Goal: Information Seeking & Learning: Learn about a topic

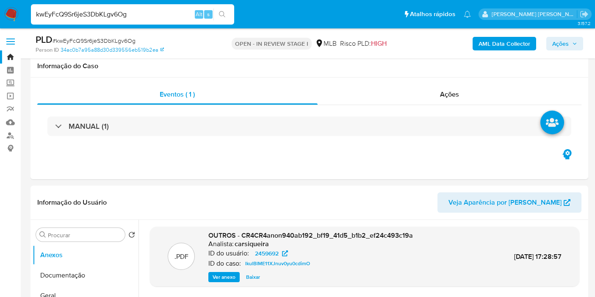
scroll to position [989, 0]
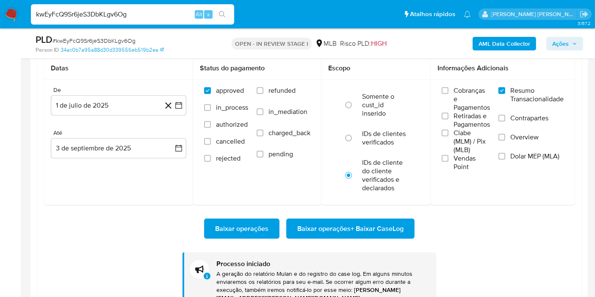
click at [149, 14] on input "kwEyFcQ9Sr6jeS3DbKLgv6Og" at bounding box center [132, 14] width 203 height 11
paste input "jqMygLo4bgtv1BxI0kelim5h"
type input "jqMygLo4bgtv1BxI0kelim5h"
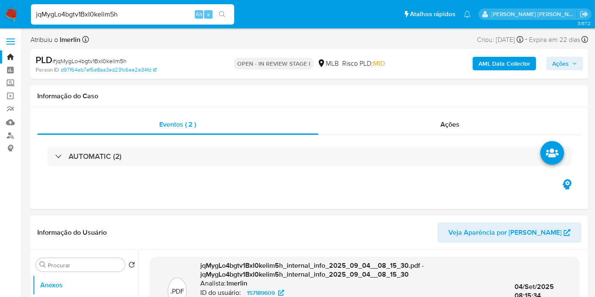
select select "10"
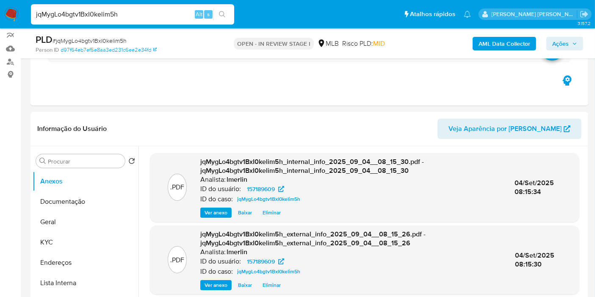
scroll to position [141, 0]
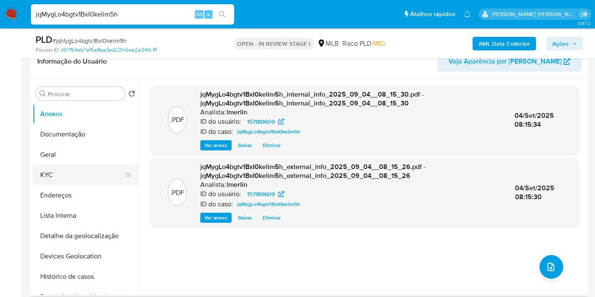
click at [88, 165] on button "KYC" at bounding box center [82, 175] width 99 height 20
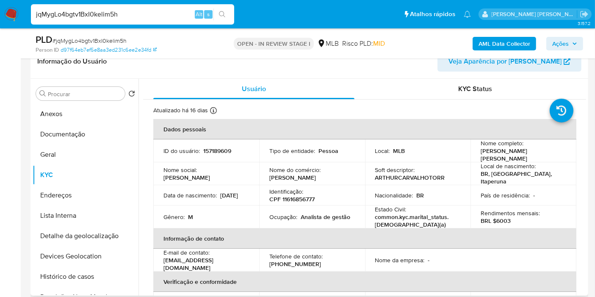
click at [293, 196] on p "CPF 11616856777" at bounding box center [291, 199] width 45 height 8
copy p "11616856777"
click at [88, 274] on button "Histórico de casos" at bounding box center [82, 276] width 99 height 20
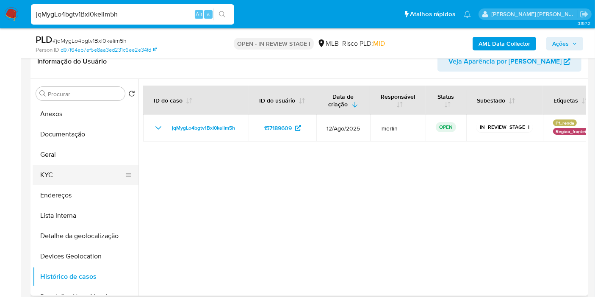
click at [65, 182] on button "KYC" at bounding box center [82, 175] width 99 height 20
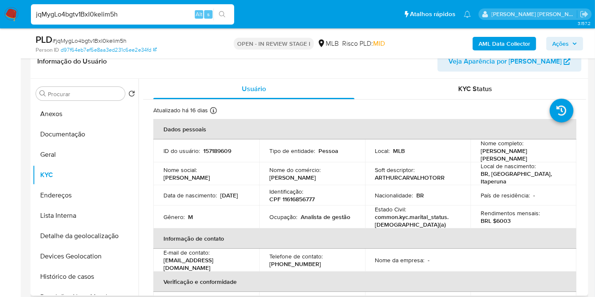
click at [502, 217] on p "BRL $6003" at bounding box center [496, 221] width 30 height 8
copy p "6003"
click at [98, 133] on button "Documentação" at bounding box center [82, 134] width 99 height 20
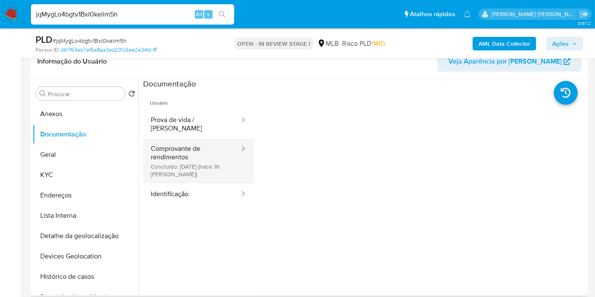
click at [221, 153] on button "Comprovante de rendimentos Concluído: [DATE] (hace 16 [PERSON_NAME])" at bounding box center [191, 160] width 97 height 45
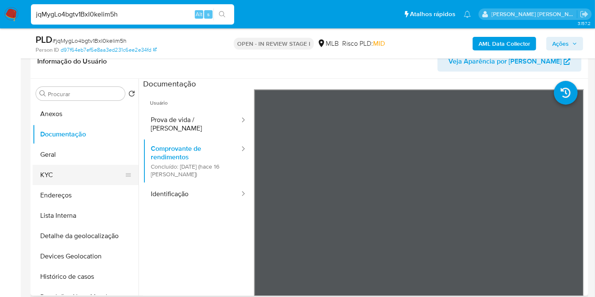
click at [91, 172] on button "KYC" at bounding box center [82, 175] width 99 height 20
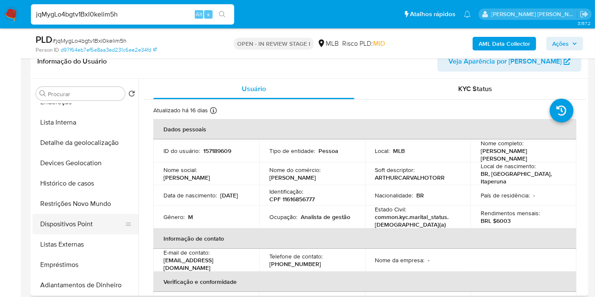
scroll to position [94, 0]
click at [94, 208] on button "Restrições Novo Mundo" at bounding box center [82, 203] width 99 height 20
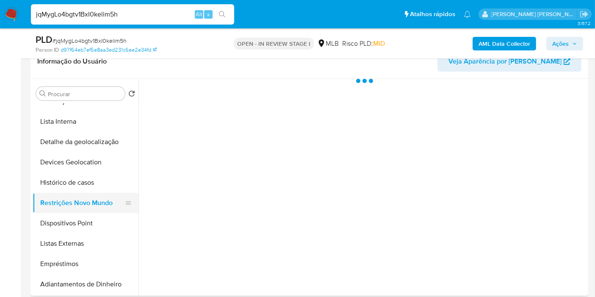
scroll to position [0, 0]
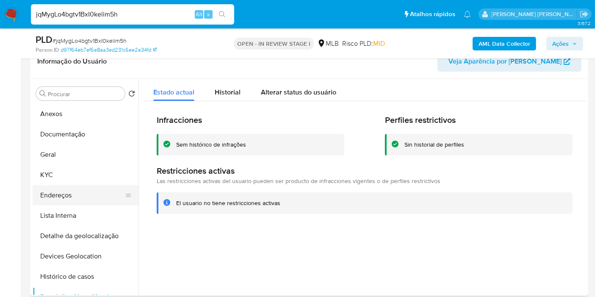
click at [86, 198] on button "Endereços" at bounding box center [82, 195] width 99 height 20
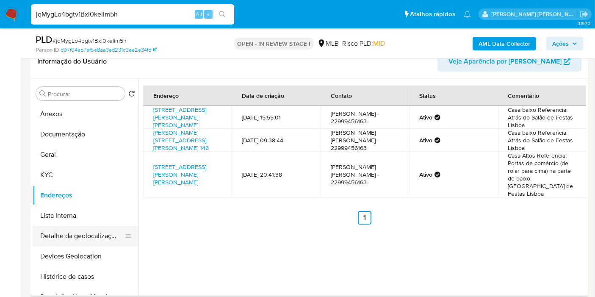
scroll to position [47, 0]
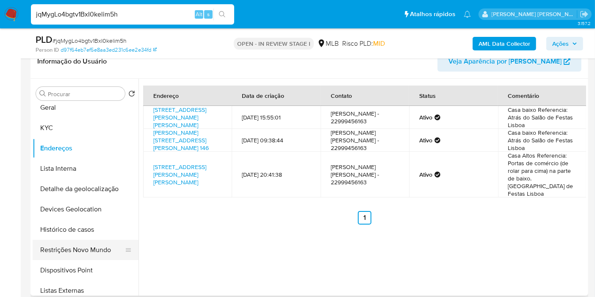
click at [86, 248] on button "Restrições Novo Mundo" at bounding box center [82, 250] width 99 height 20
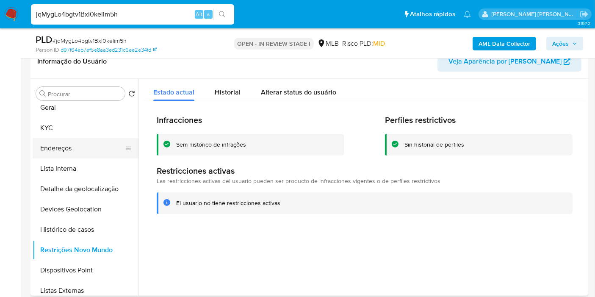
scroll to position [0, 0]
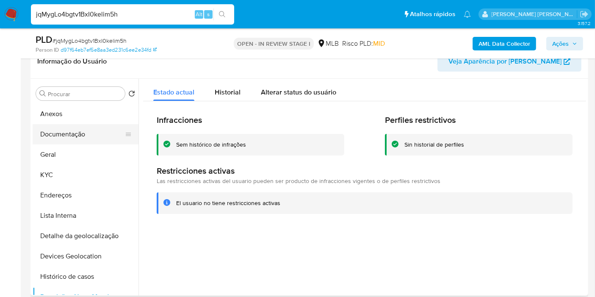
click at [99, 138] on button "Documentação" at bounding box center [82, 134] width 99 height 20
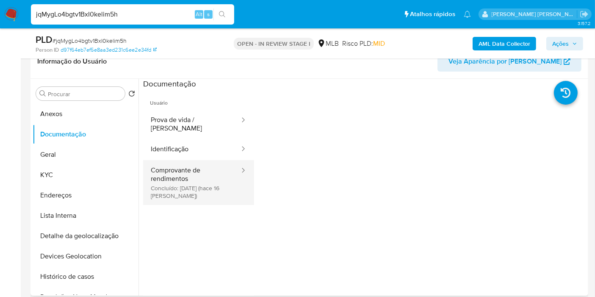
click at [175, 180] on button "Comprovante de rendimentos Concluído: [DATE] (hace 16 [PERSON_NAME])" at bounding box center [191, 182] width 97 height 45
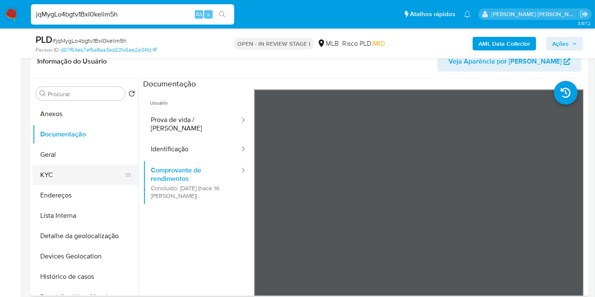
click at [50, 170] on button "KYC" at bounding box center [82, 175] width 99 height 20
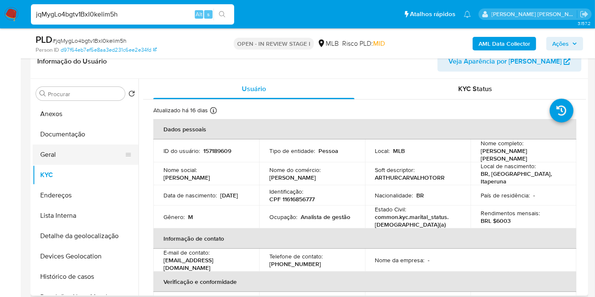
click at [94, 160] on button "Geral" at bounding box center [82, 154] width 99 height 20
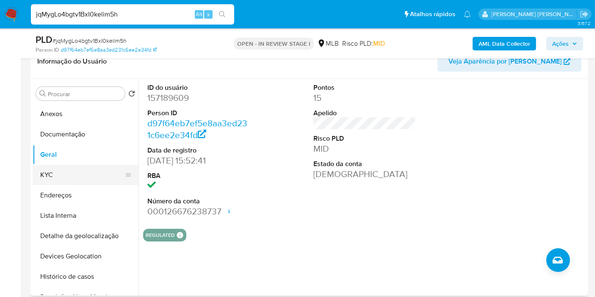
drag, startPoint x: 64, startPoint y: 174, endPoint x: 124, endPoint y: 174, distance: 59.3
click at [64, 174] on button "KYC" at bounding box center [82, 175] width 99 height 20
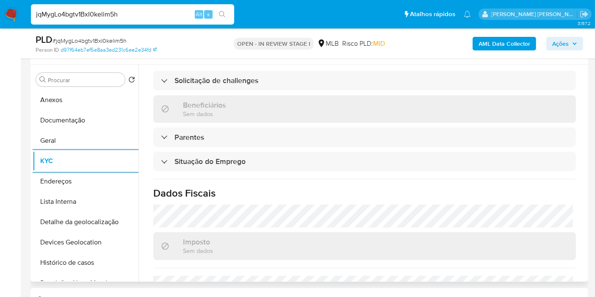
scroll to position [387, 0]
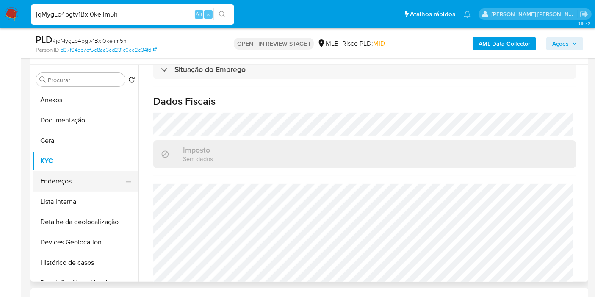
click at [93, 184] on button "Endereços" at bounding box center [82, 181] width 99 height 20
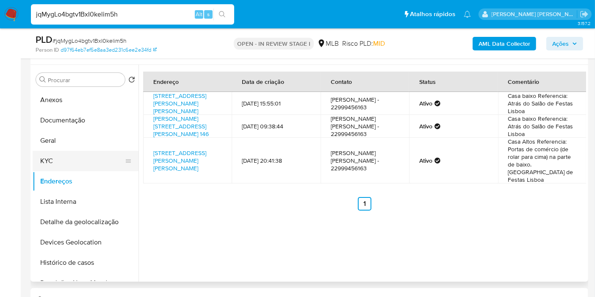
drag, startPoint x: 83, startPoint y: 214, endPoint x: 87, endPoint y: 169, distance: 45.0
click at [83, 214] on button "Detalhe da geolocalização" at bounding box center [86, 222] width 106 height 20
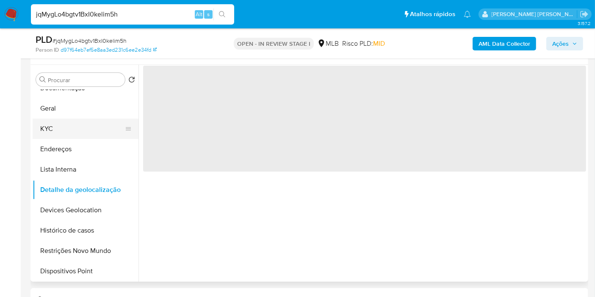
scroll to position [47, 0]
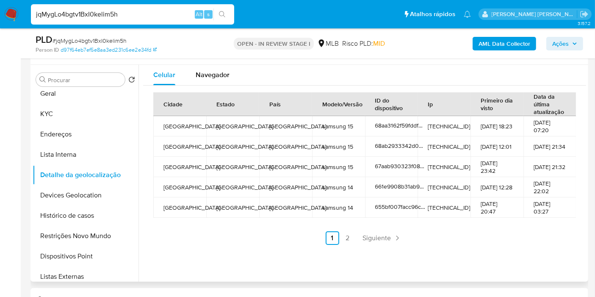
click at [253, 227] on div "Cidade Estado País Modelo/Versão ID do dispositivo Ip Primeiro dia visto Data d…" at bounding box center [364, 168] width 423 height 152
click at [219, 74] on span "Navegador" at bounding box center [213, 75] width 34 height 10
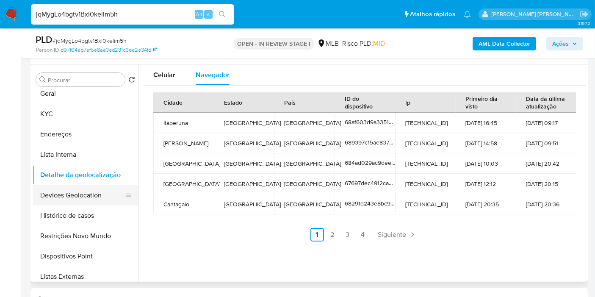
click at [105, 191] on button "Devices Geolocation" at bounding box center [82, 195] width 99 height 20
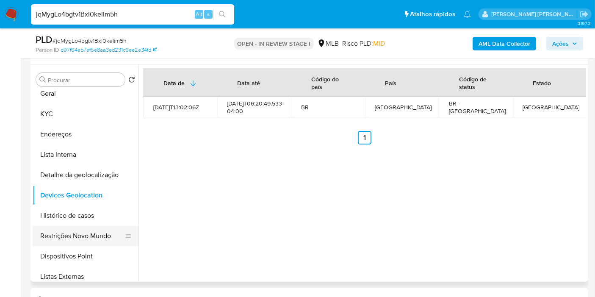
click at [70, 239] on button "Restrições Novo Mundo" at bounding box center [82, 236] width 99 height 20
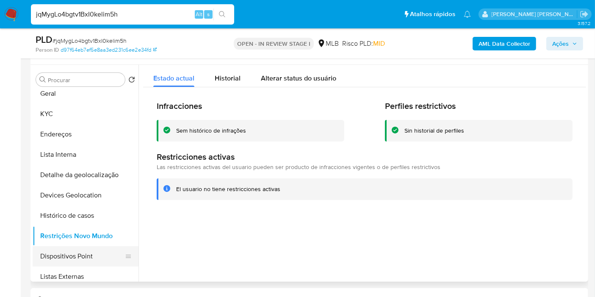
click at [76, 260] on button "Dispositivos Point" at bounding box center [82, 256] width 99 height 20
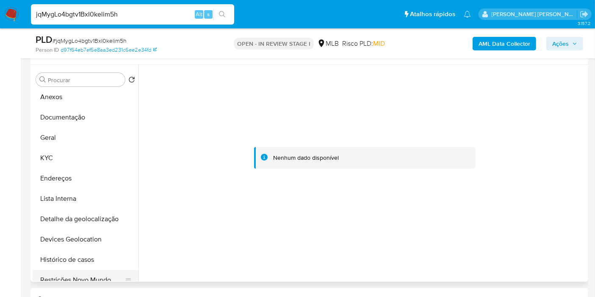
scroll to position [0, 0]
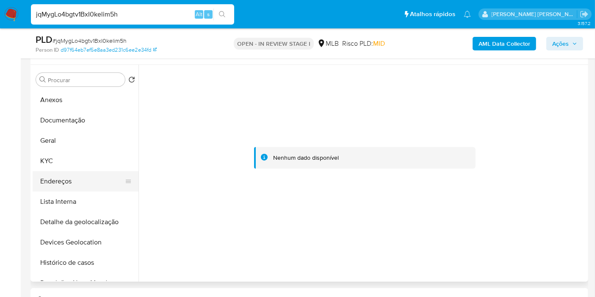
click at [62, 184] on button "Endereços" at bounding box center [82, 181] width 99 height 20
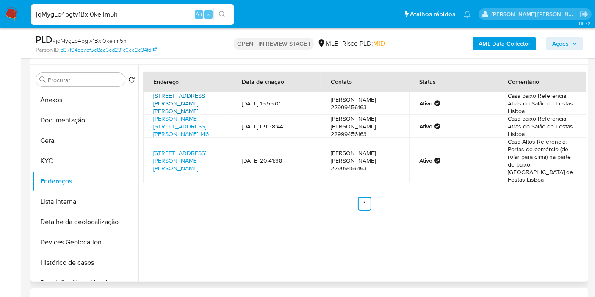
click at [202, 105] on link "[STREET_ADDRESS][PERSON_NAME][PERSON_NAME]" at bounding box center [179, 103] width 53 height 24
click at [70, 166] on button "KYC" at bounding box center [82, 161] width 99 height 20
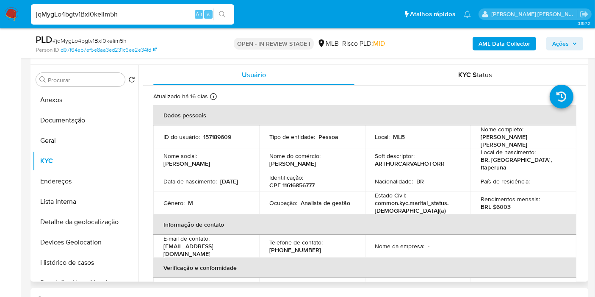
click at [306, 182] on p "CPF 11616856777" at bounding box center [291, 185] width 45 height 8
copy p "11616856777"
